Goal: Use online tool/utility: Utilize a website feature to perform a specific function

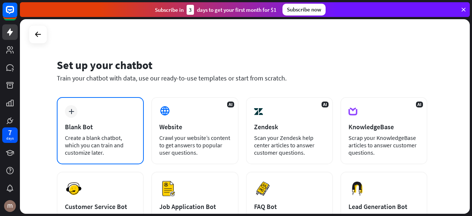
click at [99, 138] on div "Create a blank chatbot, which you can train and customize later." at bounding box center [100, 145] width 71 height 22
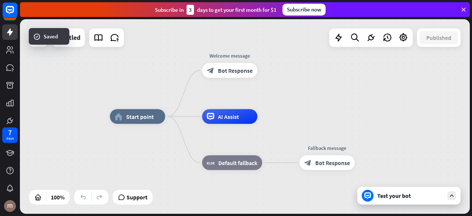
click at [380, 196] on div "Test your bot" at bounding box center [411, 195] width 66 height 7
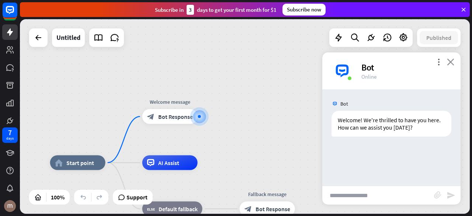
click at [452, 61] on icon "close" at bounding box center [450, 61] width 7 height 7
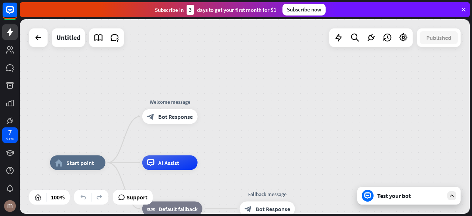
click at [395, 197] on div "Test your bot" at bounding box center [411, 195] width 66 height 7
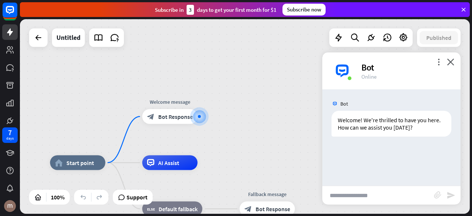
click at [381, 202] on input "text" at bounding box center [379, 195] width 112 height 18
paste input "******"
type input "*"
click at [362, 202] on input "text" at bounding box center [379, 195] width 112 height 18
paste input "text"
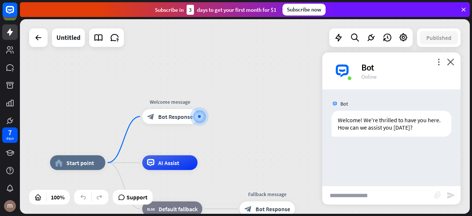
click at [438, 197] on icon "block_attachment" at bounding box center [437, 194] width 7 height 7
click at [376, 182] on div "Image" at bounding box center [397, 181] width 63 height 13
click at [441, 192] on icon "block_attachment" at bounding box center [437, 194] width 7 height 7
click at [379, 186] on div "Image" at bounding box center [397, 181] width 63 height 13
